Goal: Check status: Check status

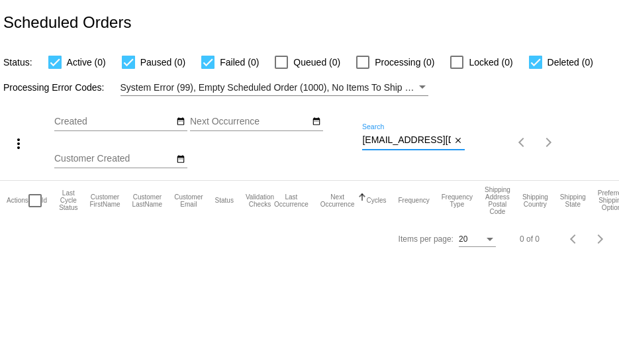
scroll to position [0, 10]
drag, startPoint x: 364, startPoint y: 138, endPoint x: 488, endPoint y: 146, distance: 124.2
click at [488, 146] on div "more_vert Sep Jan Feb Mar [DATE]" at bounding box center [309, 138] width 619 height 84
paste input "hls3411"
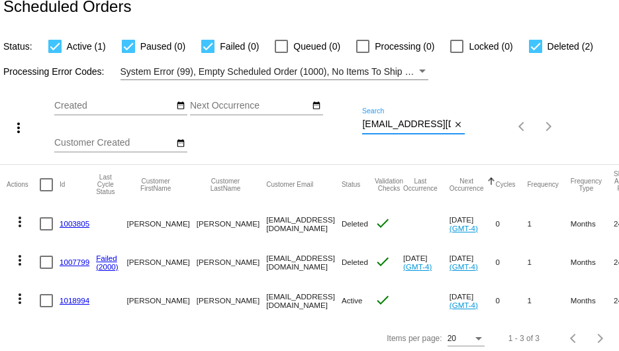
scroll to position [31, 0]
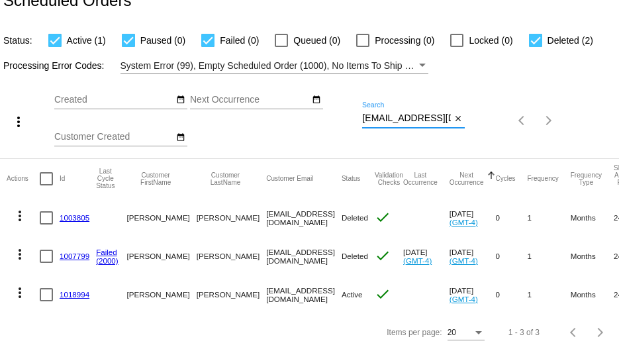
type input "[EMAIL_ADDRESS][DOMAIN_NAME]"
click at [72, 252] on link "1007799" at bounding box center [75, 256] width 30 height 9
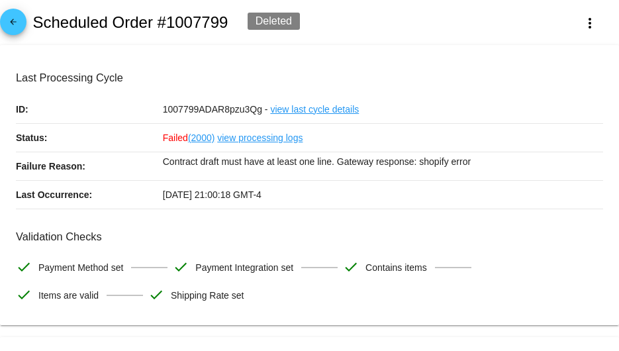
click at [15, 27] on mat-icon "arrow_back" at bounding box center [13, 25] width 16 height 16
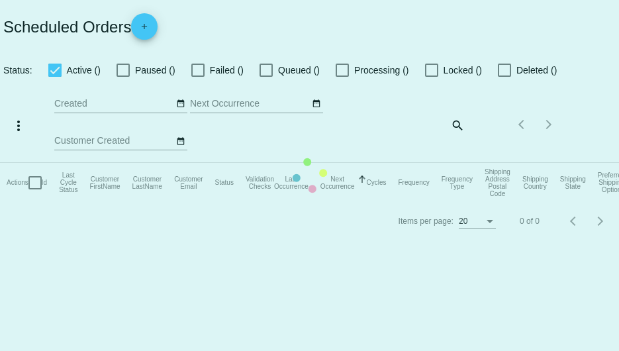
checkbox input "true"
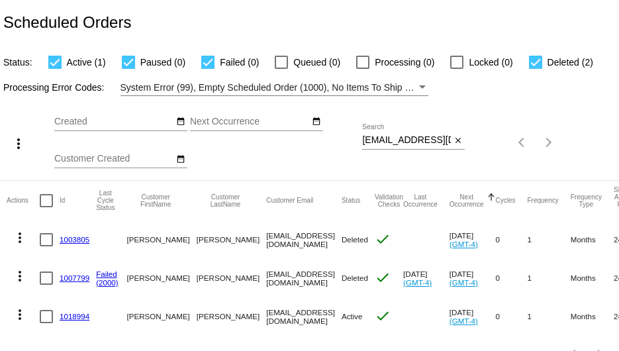
click at [80, 238] on link "1003805" at bounding box center [75, 239] width 30 height 9
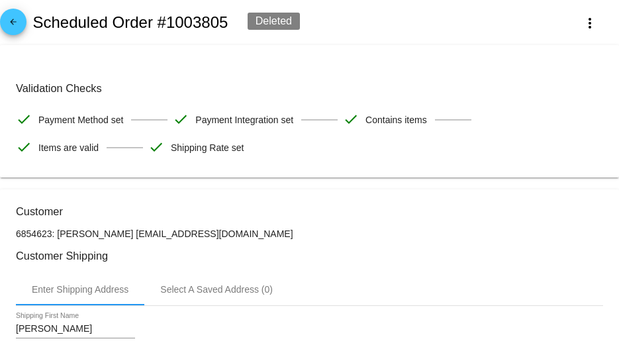
click at [16, 30] on mat-icon "arrow_back" at bounding box center [13, 25] width 16 height 16
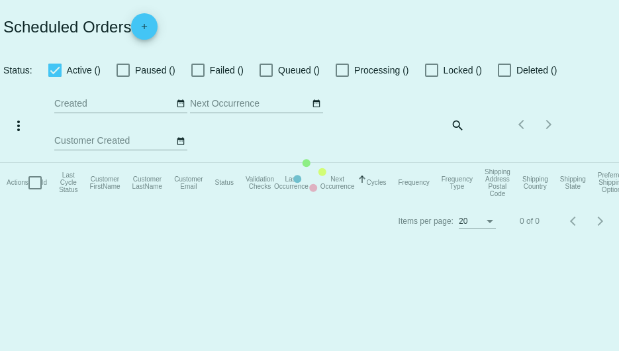
checkbox input "true"
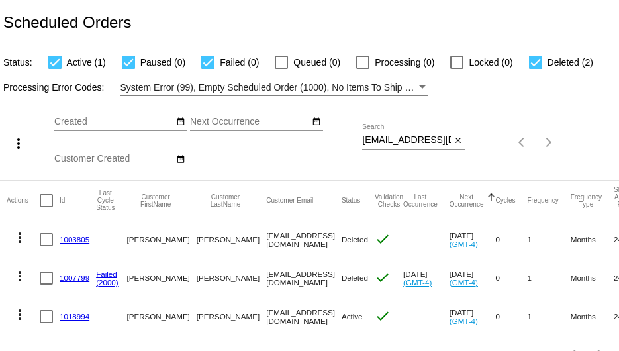
scroll to position [31, 0]
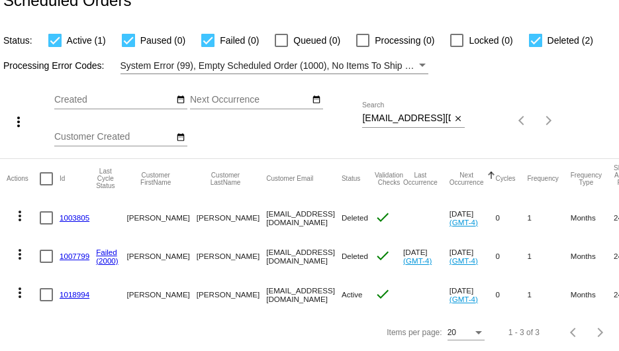
click at [74, 290] on link "1018994" at bounding box center [75, 294] width 30 height 9
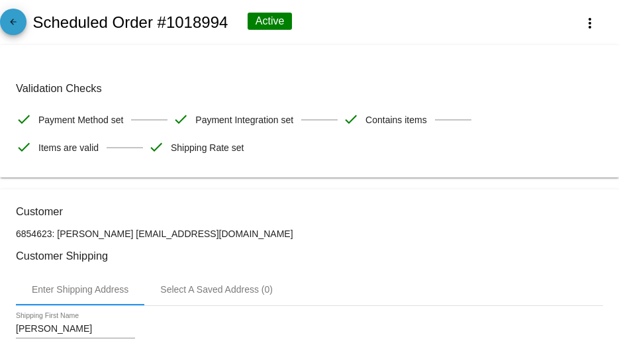
click at [9, 23] on mat-icon "arrow_back" at bounding box center [13, 25] width 16 height 16
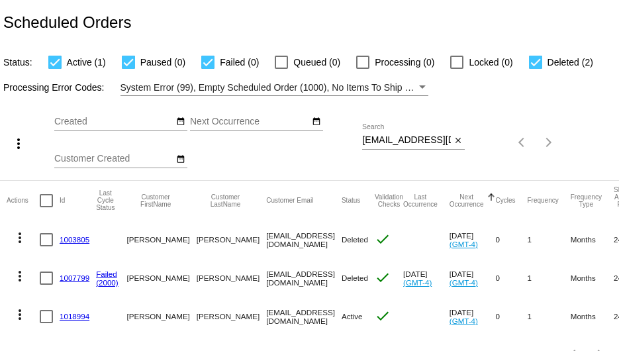
drag, startPoint x: 73, startPoint y: 280, endPoint x: 21, endPoint y: 277, distance: 52.4
click at [21, 277] on mat-icon "more_vert" at bounding box center [20, 276] width 16 height 16
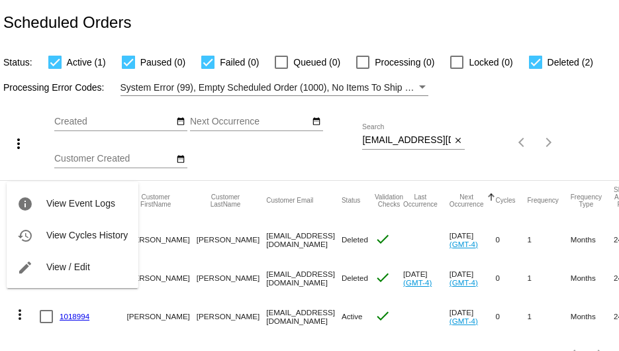
click at [539, 60] on div at bounding box center [309, 175] width 619 height 351
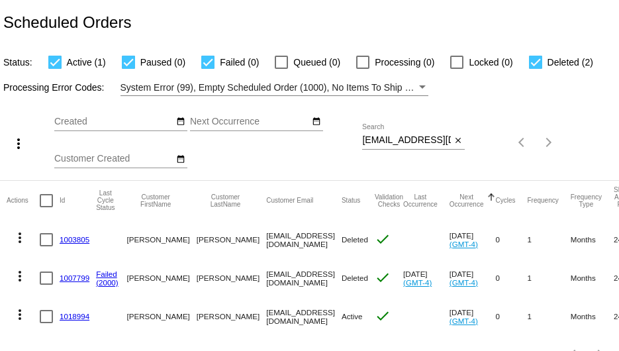
click at [538, 62] on div at bounding box center [535, 62] width 13 height 13
click at [536, 69] on input "Deleted (2)" at bounding box center [535, 69] width 1 height 1
checkbox input "false"
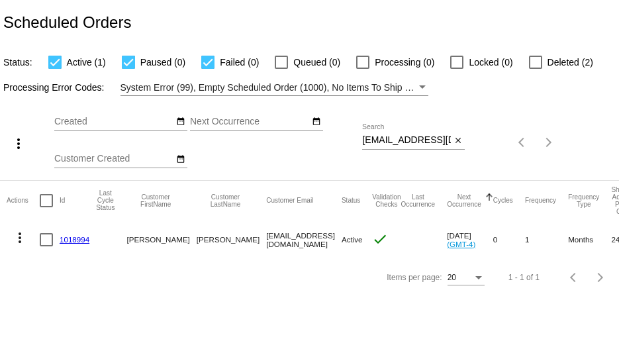
click at [70, 239] on link "1018994" at bounding box center [75, 239] width 30 height 9
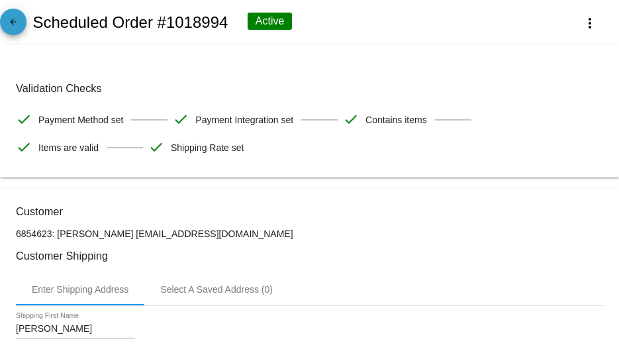
click at [18, 23] on mat-icon "arrow_back" at bounding box center [13, 25] width 16 height 16
